Goal: Check status: Check status

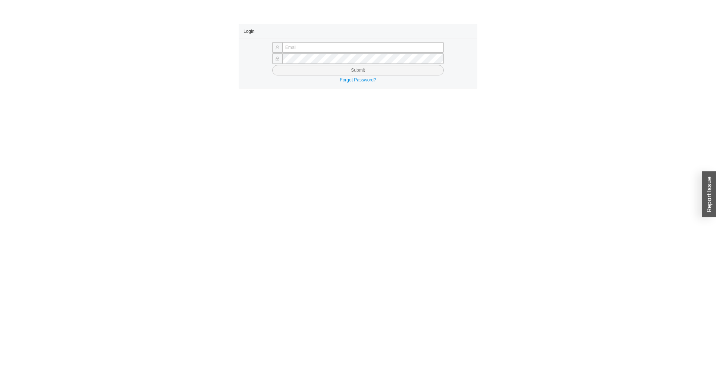
type input "[EMAIL_ADDRESS][DOMAIN_NAME]"
click at [329, 71] on button "Submit" at bounding box center [358, 70] width 172 height 10
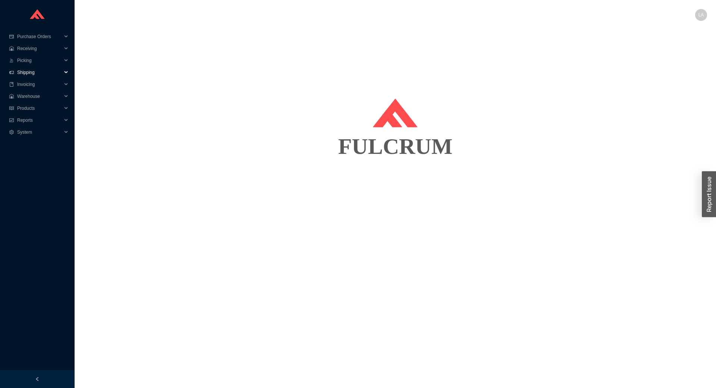
click at [35, 74] on span "Shipping" at bounding box center [39, 72] width 45 height 12
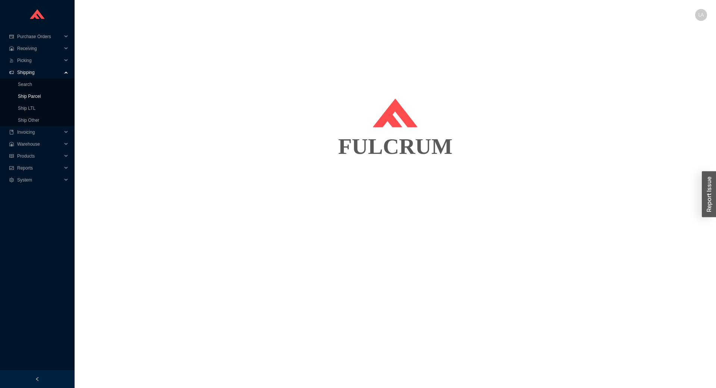
click at [37, 94] on link "Ship Parcel" at bounding box center [29, 96] width 23 height 5
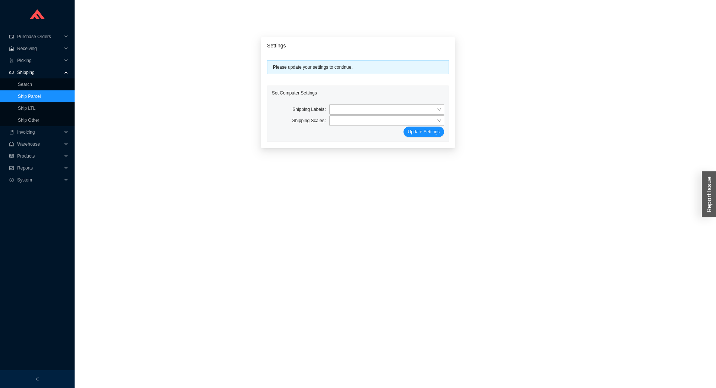
click at [443, 38] on div "Settings" at bounding box center [358, 45] width 194 height 17
click at [41, 94] on link "Ship Parcel" at bounding box center [29, 96] width 23 height 5
click at [31, 82] on link "Search" at bounding box center [25, 84] width 14 height 5
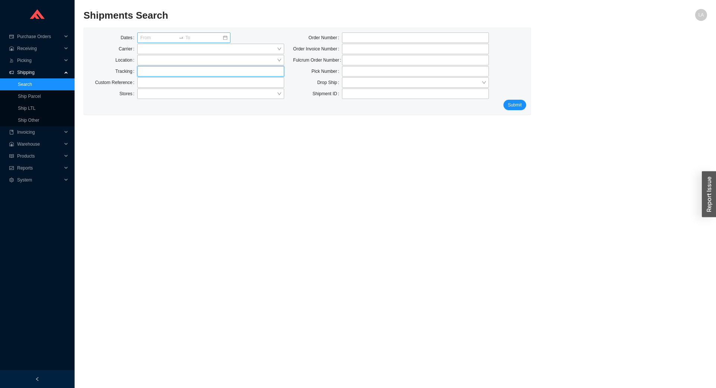
click at [162, 69] on input "text" at bounding box center [210, 71] width 147 height 10
paste input "77115123210-2"
type input "77115123210-2"
click at [516, 100] on button "Submit" at bounding box center [515, 105] width 23 height 10
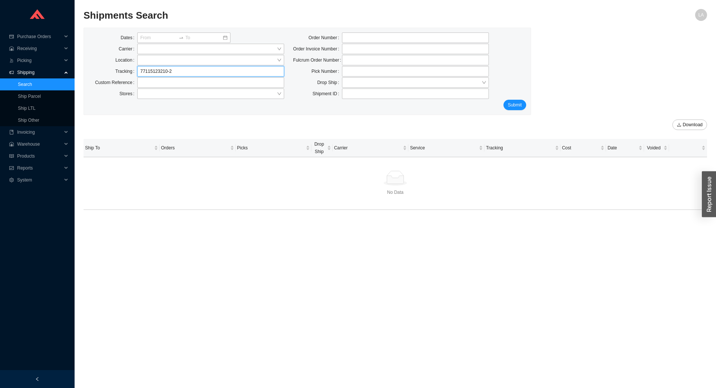
click at [140, 69] on input "77115123210-2" at bounding box center [210, 71] width 147 height 10
click button "Submit" at bounding box center [515, 105] width 23 height 10
click at [181, 75] on input "77115123210-2" at bounding box center [210, 71] width 147 height 10
type input "77115123210"
click button "Submit" at bounding box center [515, 105] width 23 height 10
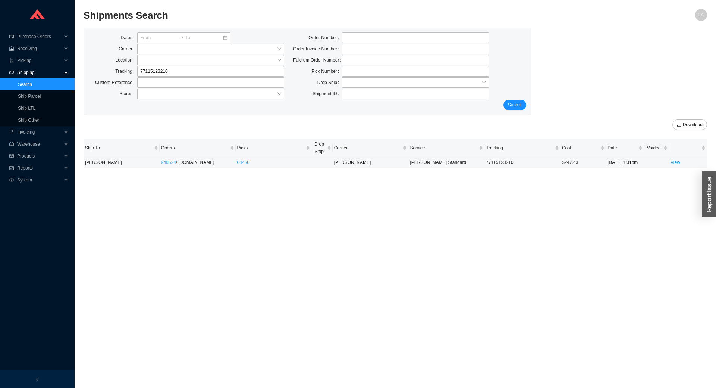
click at [166, 160] on link "940524" at bounding box center [168, 162] width 15 height 5
